Goal: Find specific page/section

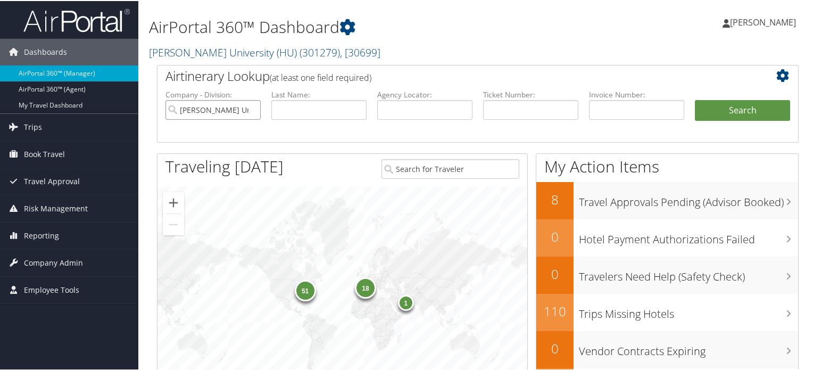
click at [251, 112] on input "[PERSON_NAME] University (HU)" at bounding box center [212, 109] width 95 height 20
click at [300, 46] on span "( 301279 )" at bounding box center [320, 51] width 40 height 14
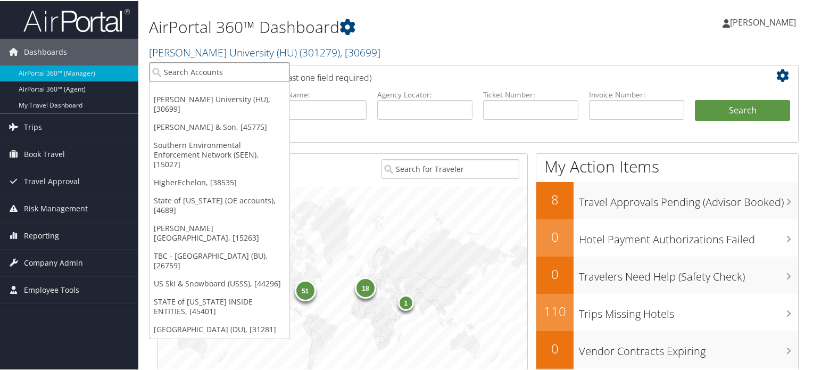
click at [230, 74] on input "search" at bounding box center [220, 71] width 140 height 20
type input "chg"
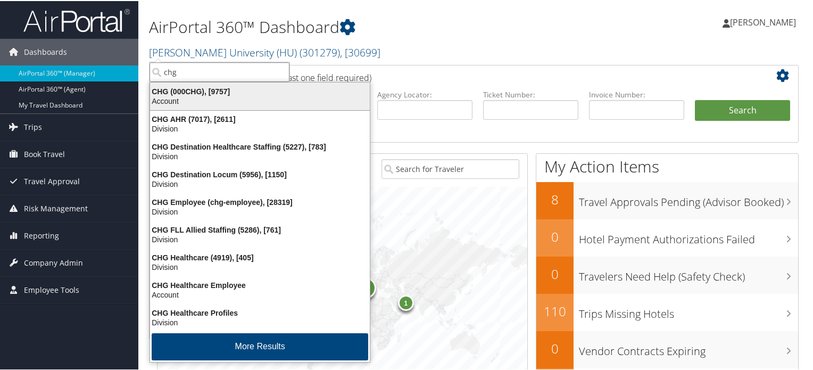
click at [230, 101] on div "Account" at bounding box center [260, 100] width 233 height 10
